Goal: Transaction & Acquisition: Obtain resource

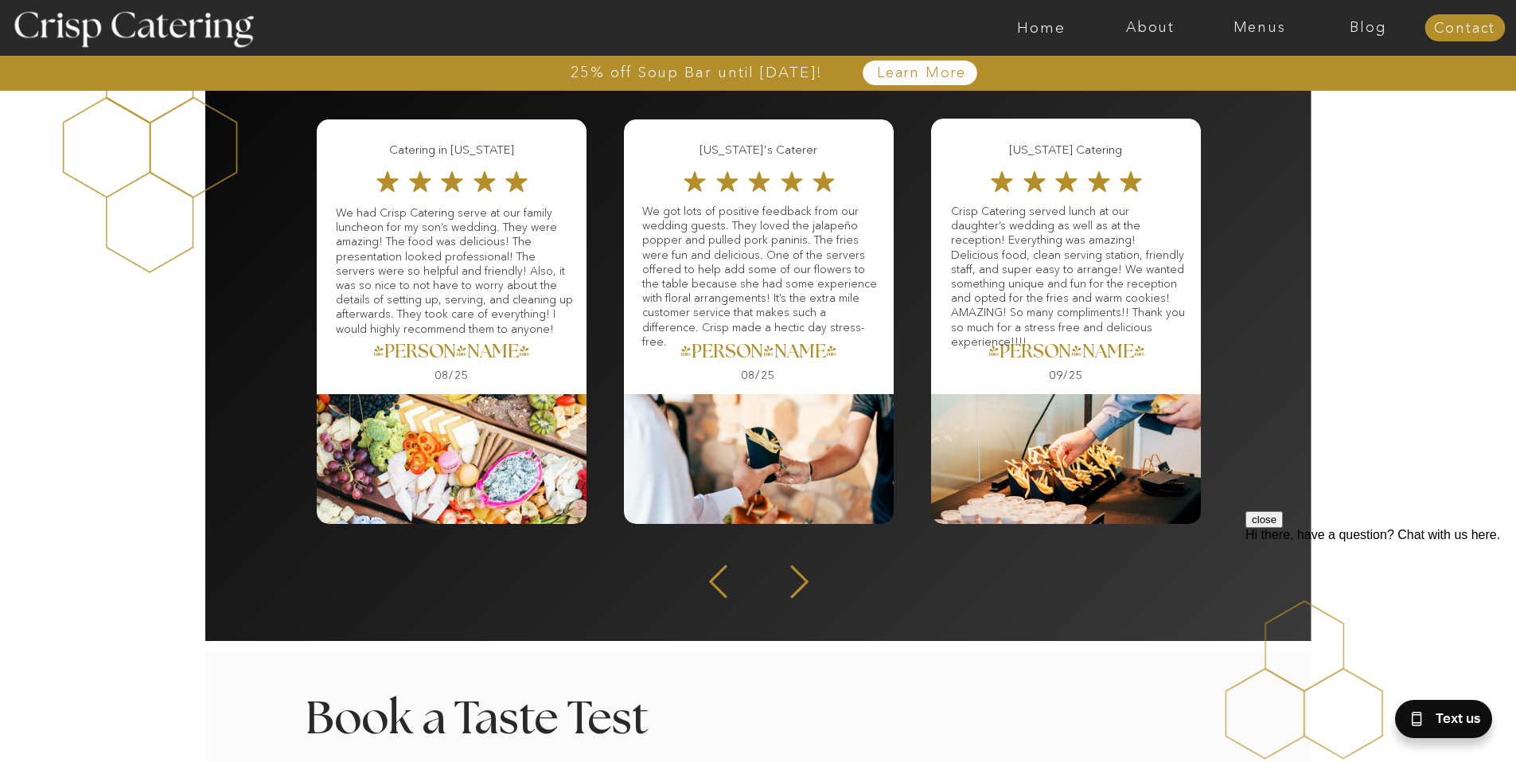
scroll to position [2070, 0]
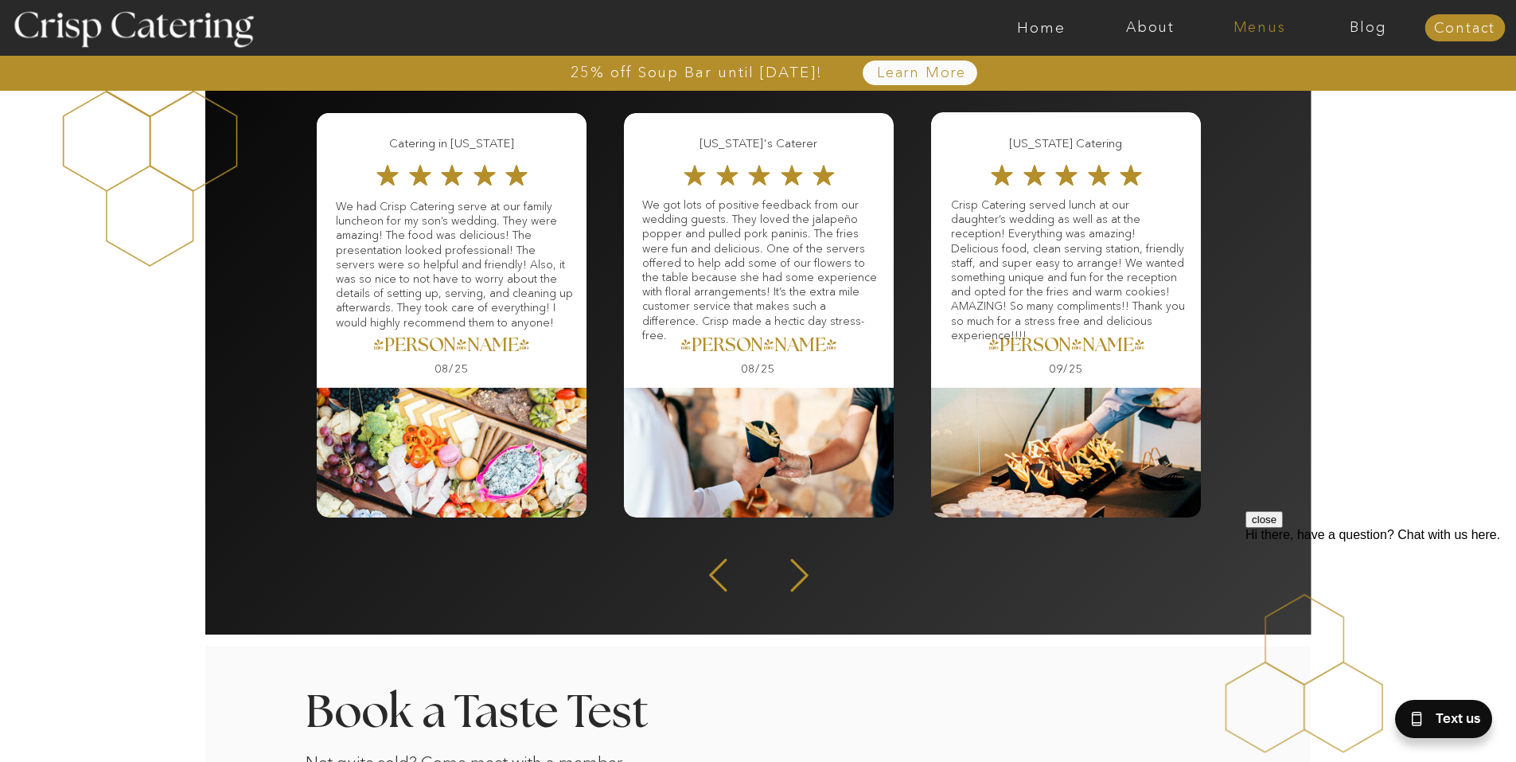
click at [1239, 28] on nav "Menus" at bounding box center [1259, 28] width 109 height 16
click at [1226, 90] on nav "Winter (Sep-Feb)" at bounding box center [1258, 93] width 131 height 15
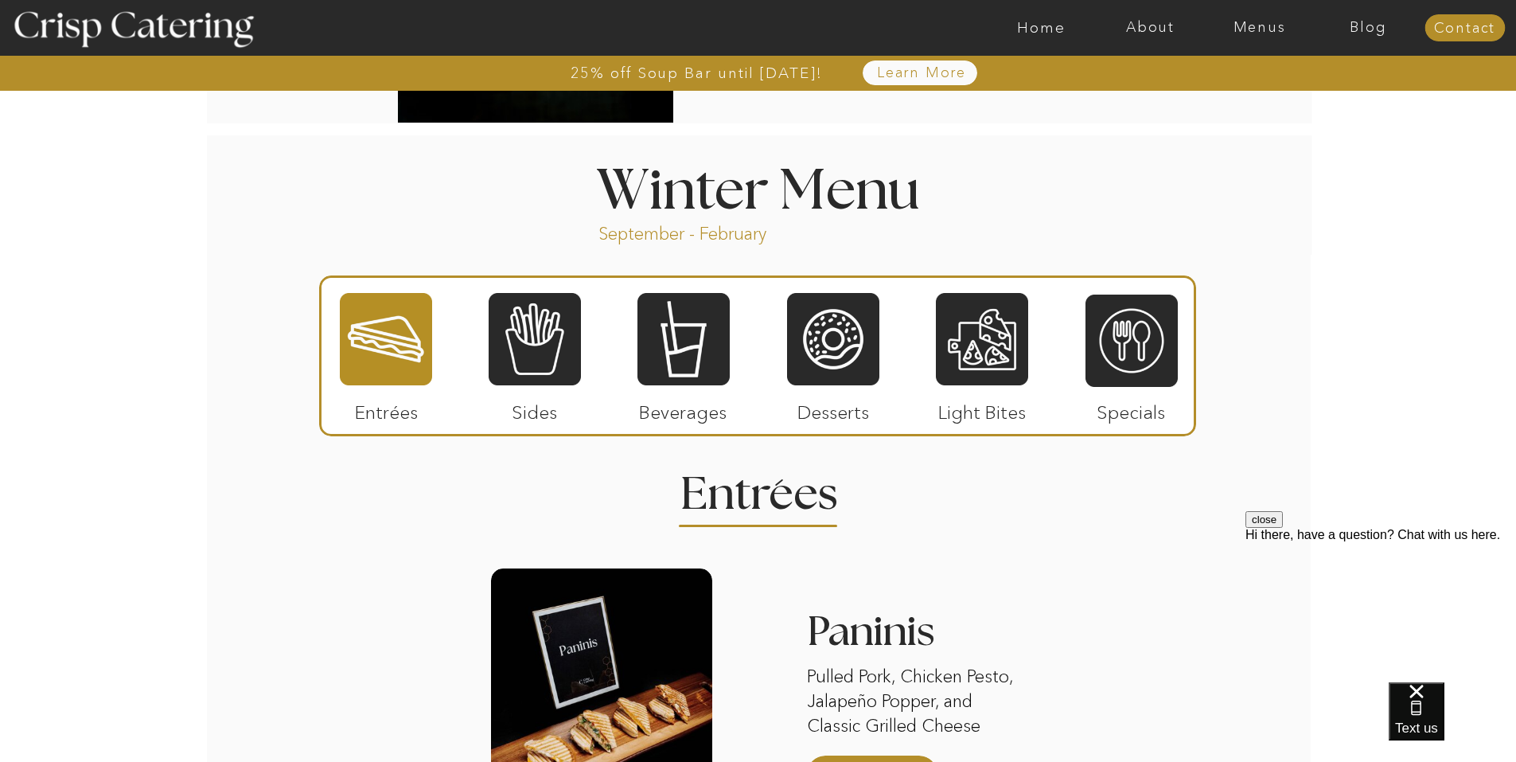
scroll to position [1672, 0]
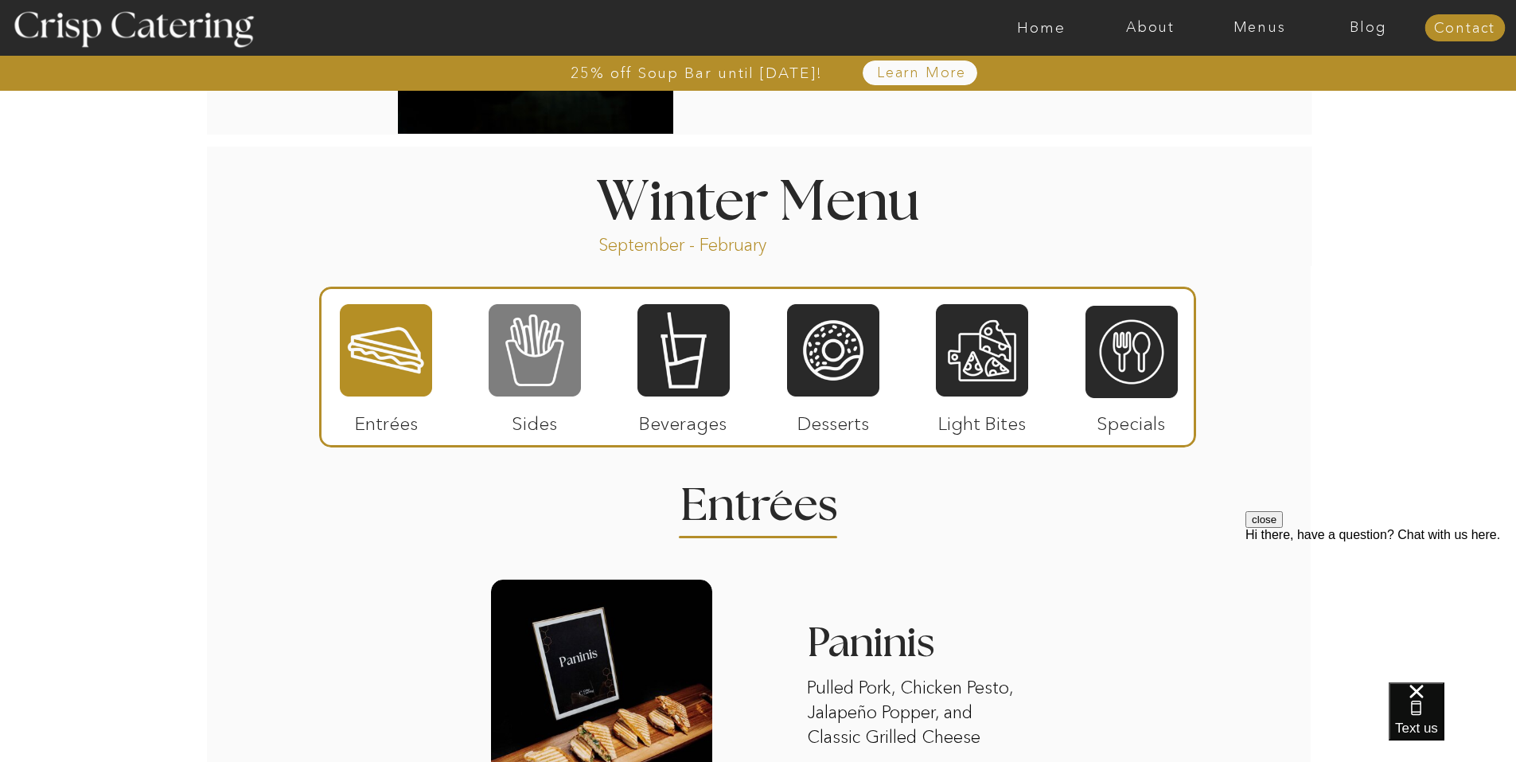
click at [555, 331] on div at bounding box center [535, 350] width 92 height 96
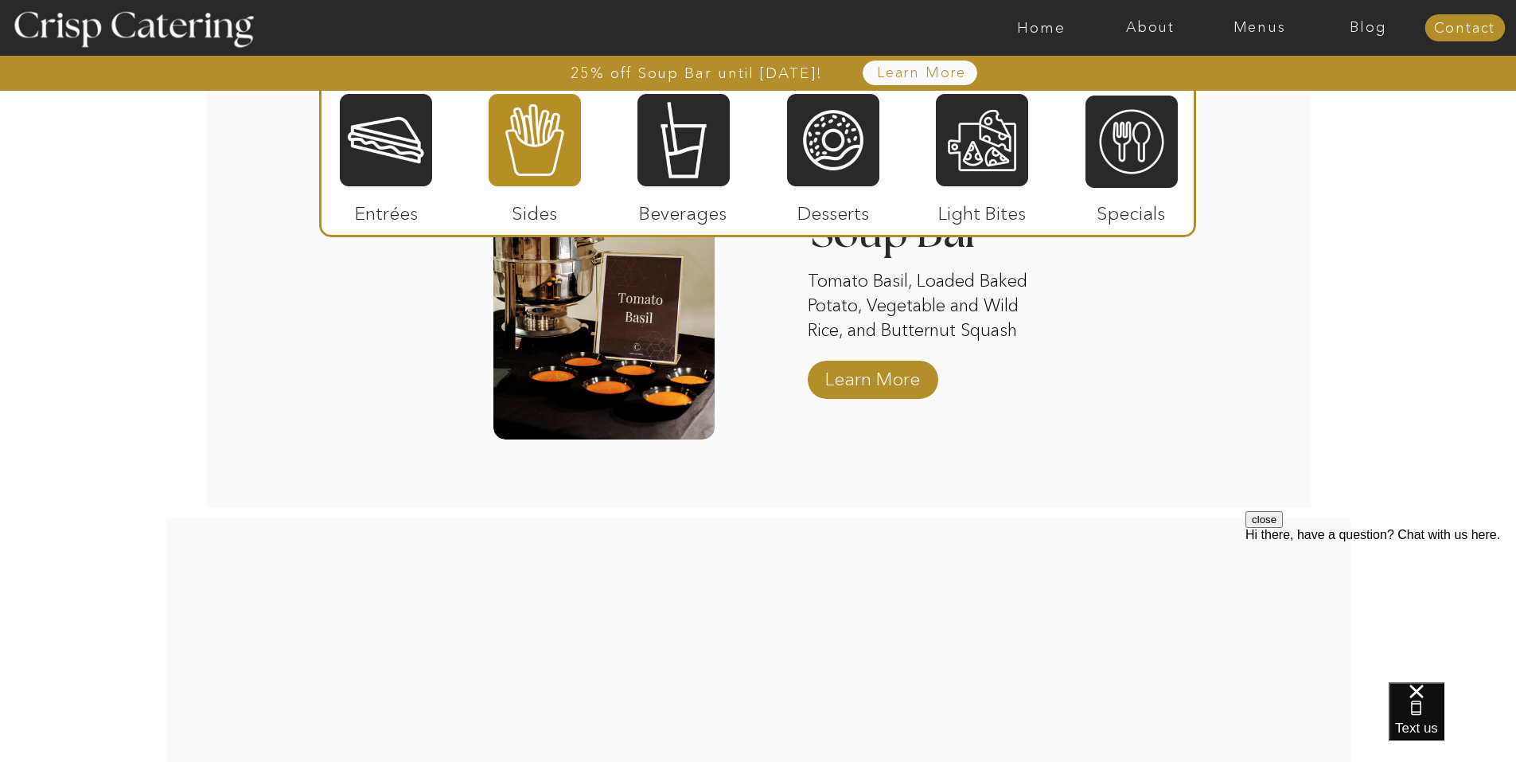
scroll to position [3025, 0]
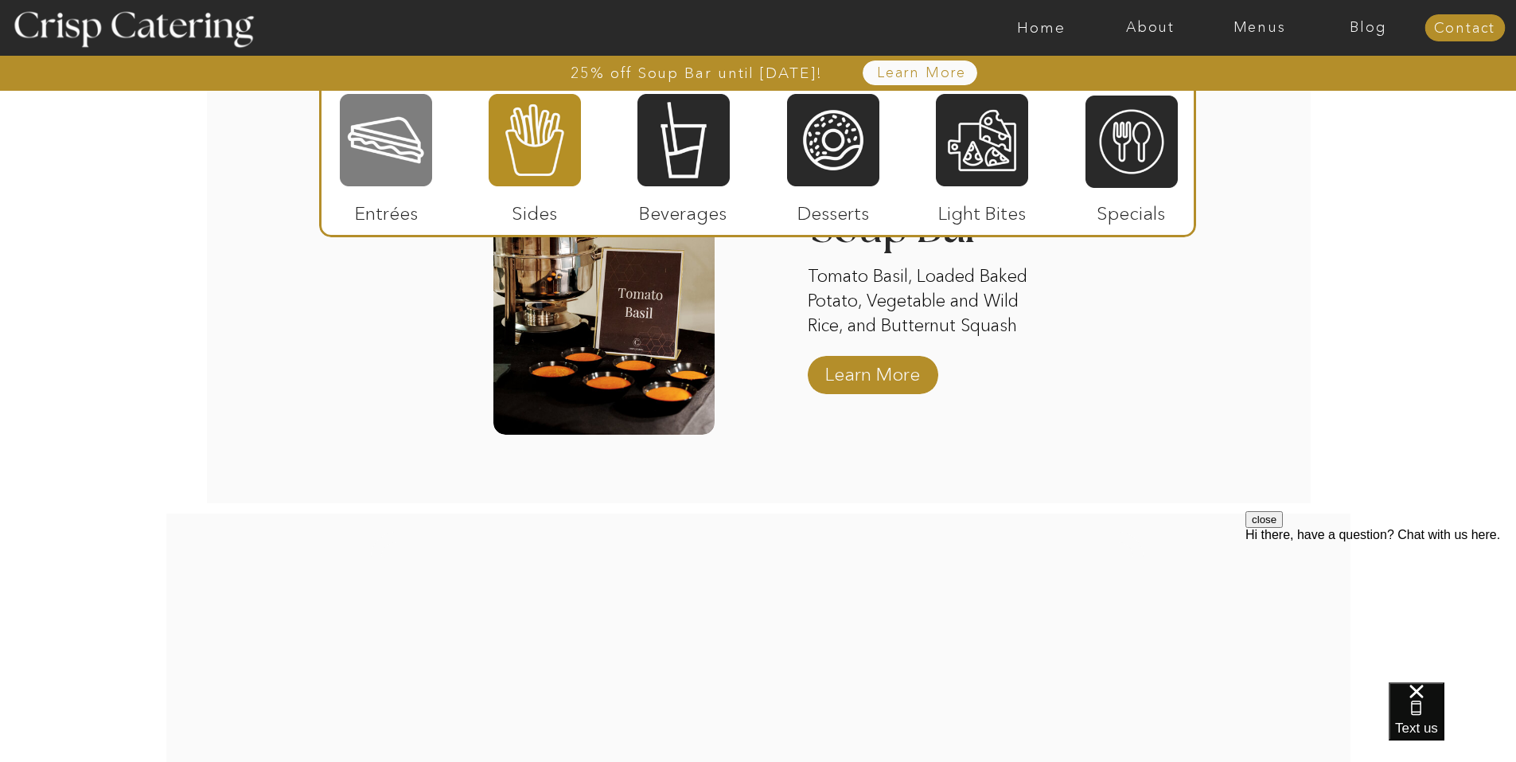
click at [388, 172] on div at bounding box center [386, 140] width 92 height 96
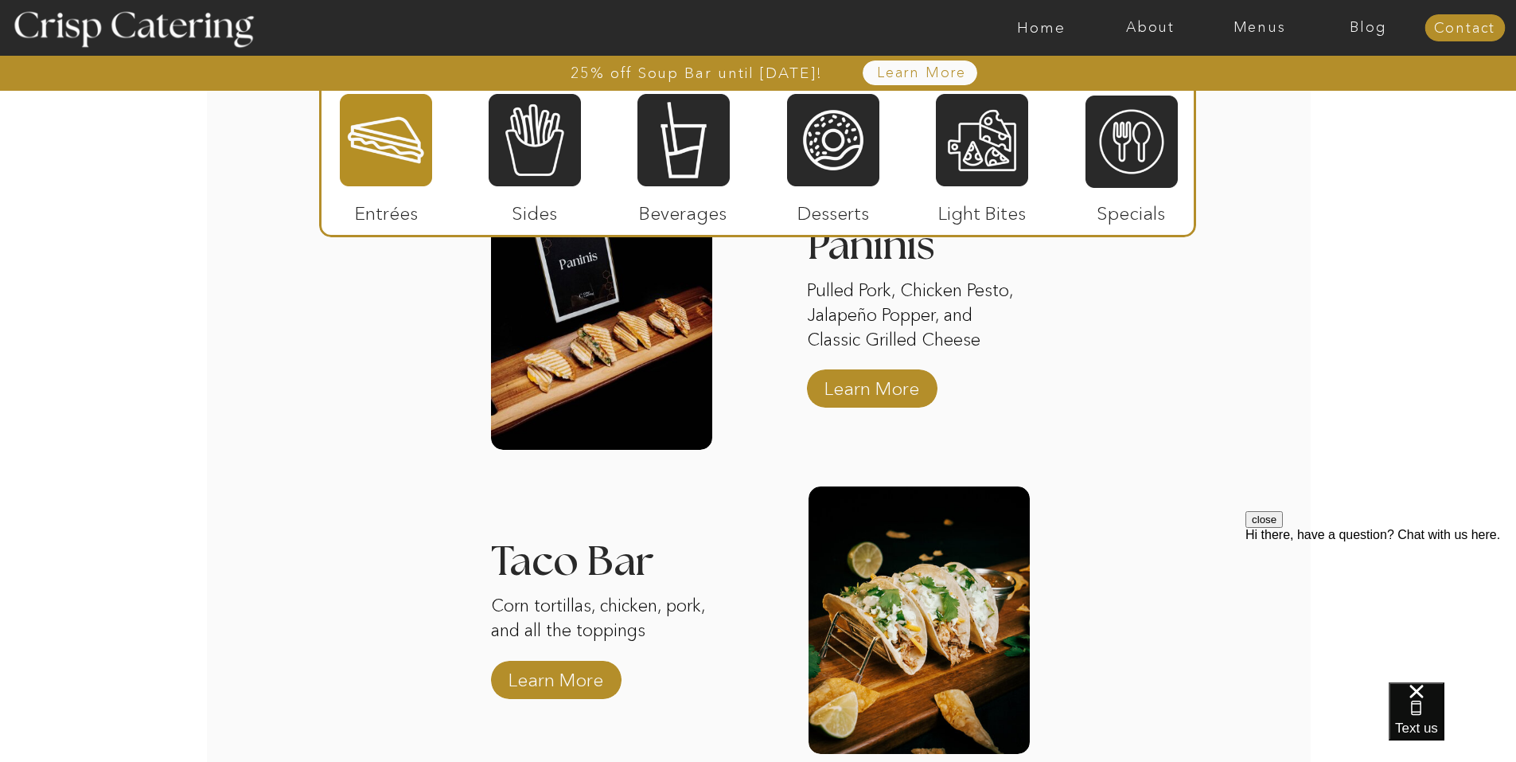
scroll to position [2070, 0]
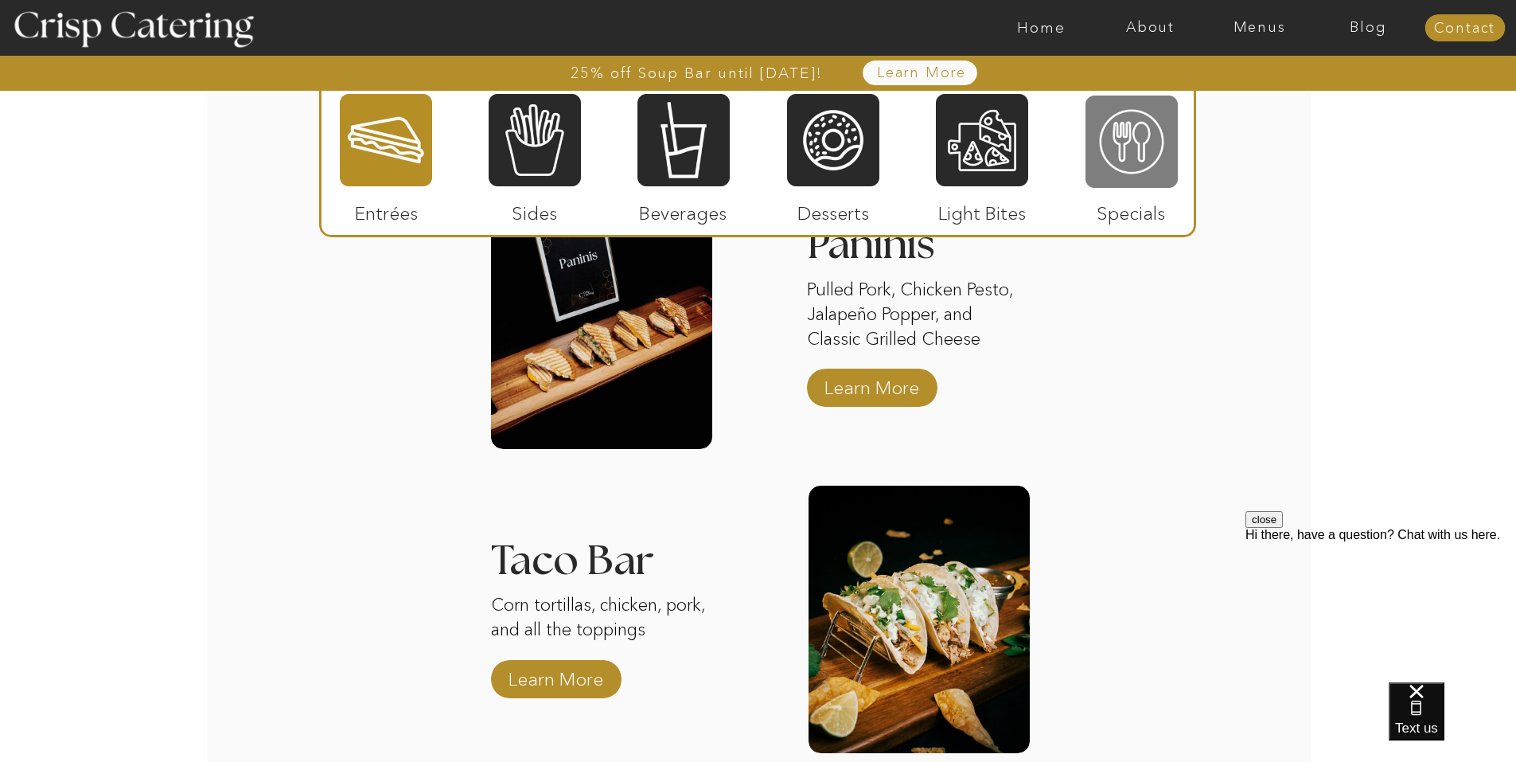
click at [1106, 141] on div at bounding box center [1132, 142] width 92 height 96
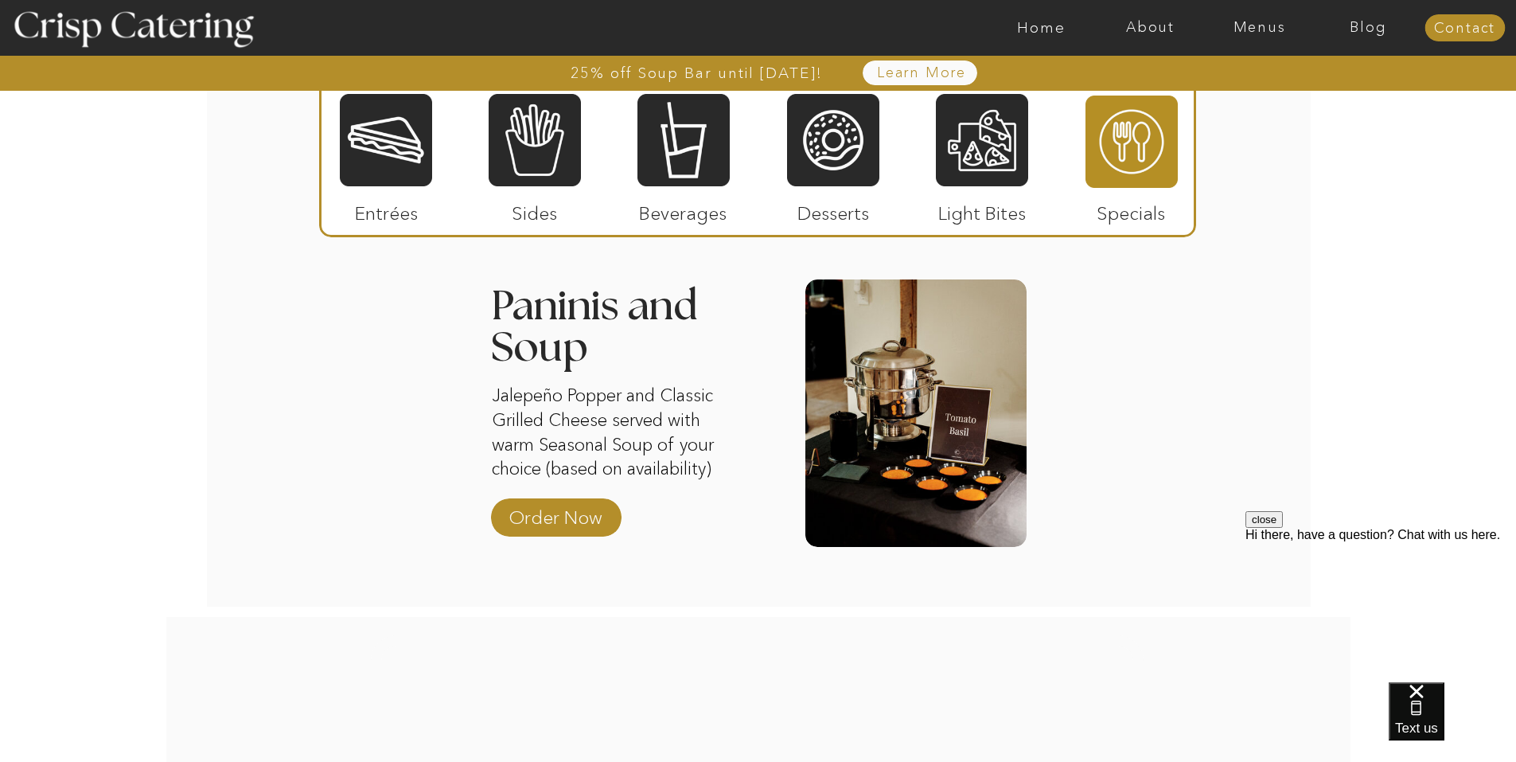
scroll to position [1831, 0]
